Goal: Task Accomplishment & Management: Use online tool/utility

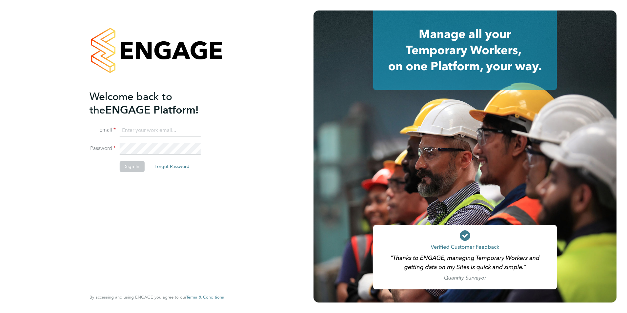
type input "[PERSON_NAME][EMAIL_ADDRESS][DOMAIN_NAME]"
click at [135, 170] on button "Sign In" at bounding box center [132, 166] width 25 height 10
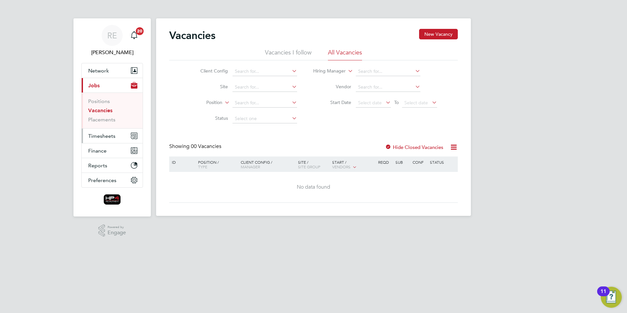
click at [97, 136] on span "Timesheets" at bounding box center [101, 136] width 27 height 6
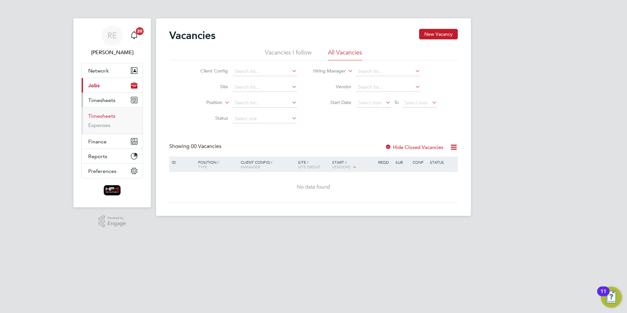
click at [106, 113] on link "Timesheets" at bounding box center [101, 116] width 27 height 6
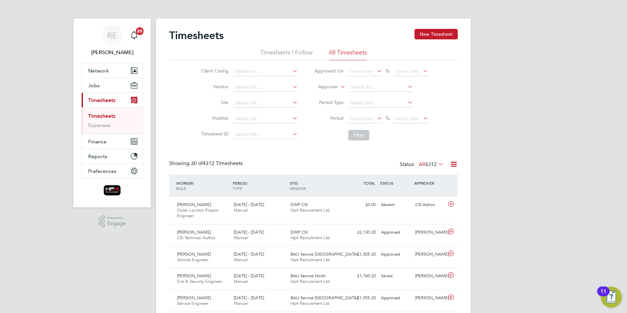
click at [376, 118] on icon at bounding box center [376, 117] width 0 height 9
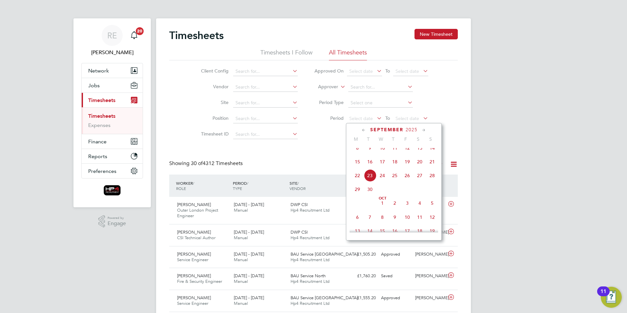
click at [356, 166] on span "15" at bounding box center [357, 161] width 12 height 12
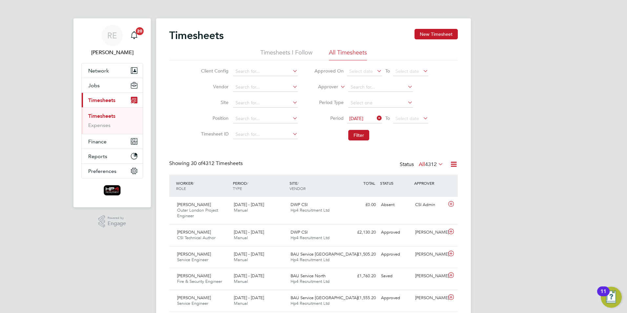
click at [422, 118] on icon at bounding box center [422, 117] width 0 height 9
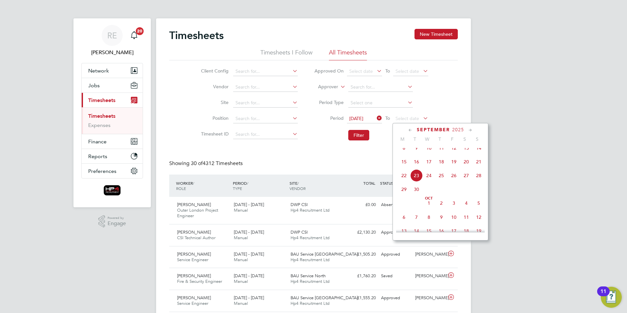
click at [479, 168] on span "21" at bounding box center [479, 161] width 12 height 12
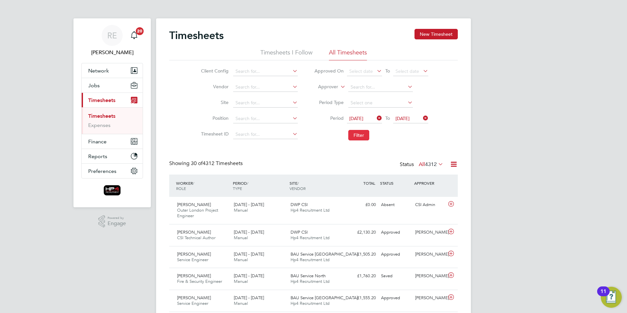
click at [362, 134] on button "Filter" at bounding box center [358, 135] width 21 height 10
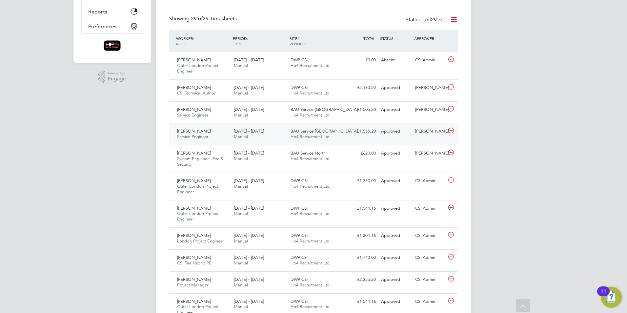
click at [199, 134] on div "Nathan Harris Service Engineer 15 - 21 Sep 2025" at bounding box center [202, 134] width 57 height 16
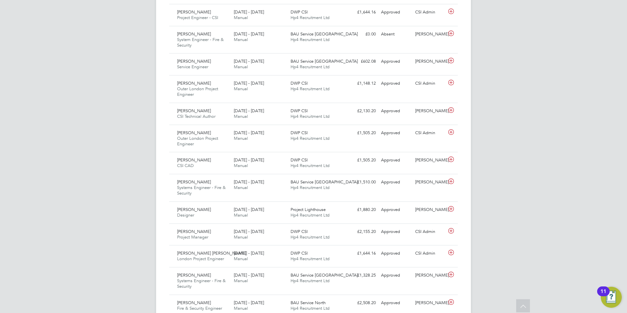
scroll to position [664, 0]
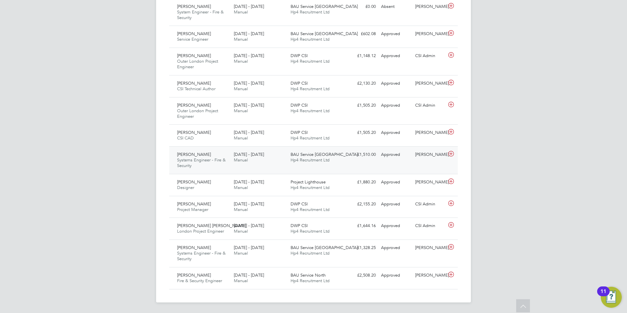
click at [202, 160] on span "Systems Engineer - Fire & Security" at bounding box center [201, 162] width 49 height 11
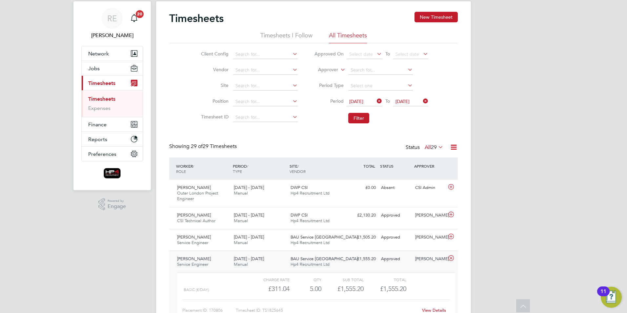
scroll to position [0, 0]
